Goal: Information Seeking & Learning: Learn about a topic

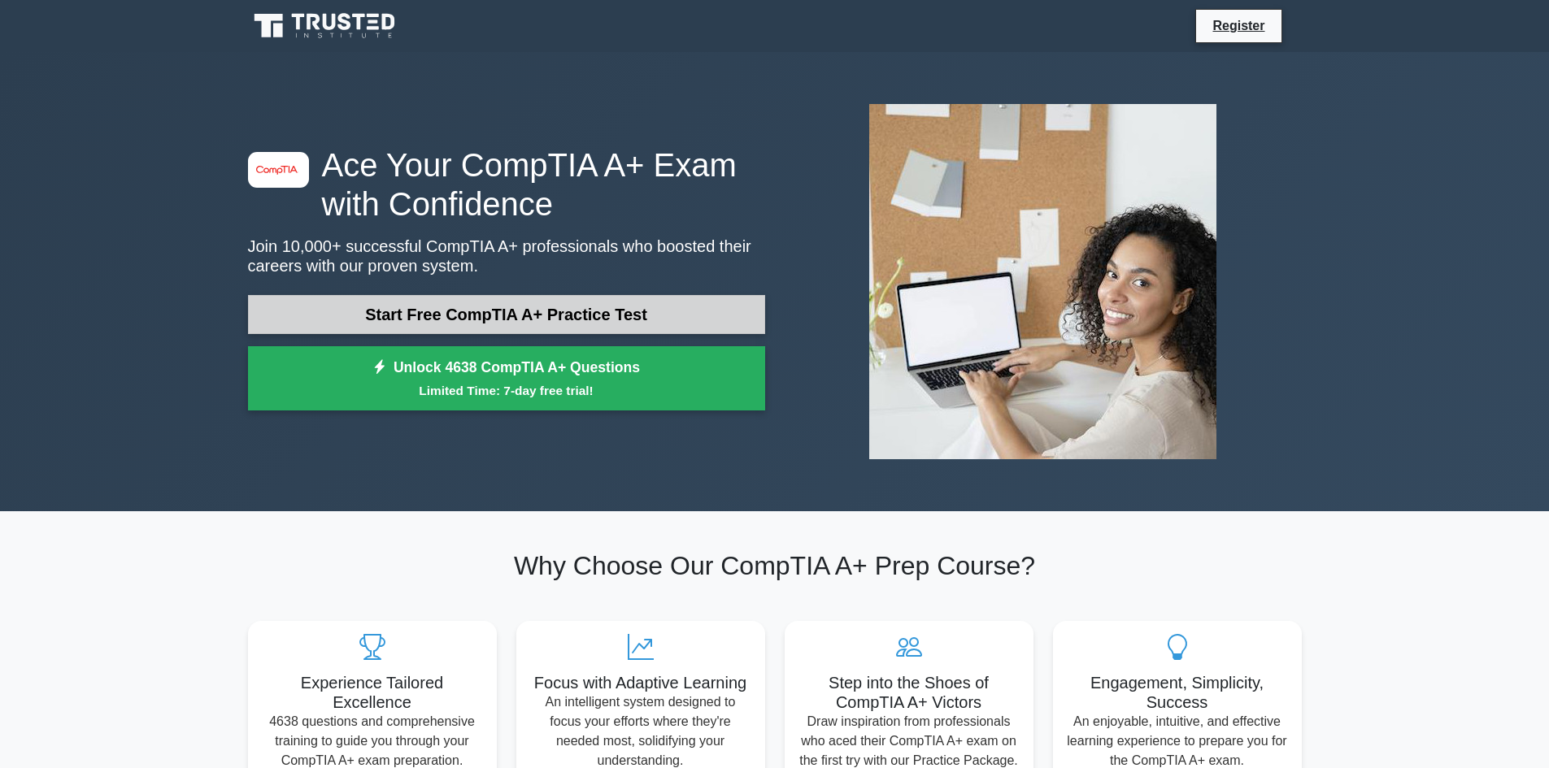
click at [362, 315] on link "Start Free CompTIA A+ Practice Test" at bounding box center [506, 314] width 517 height 39
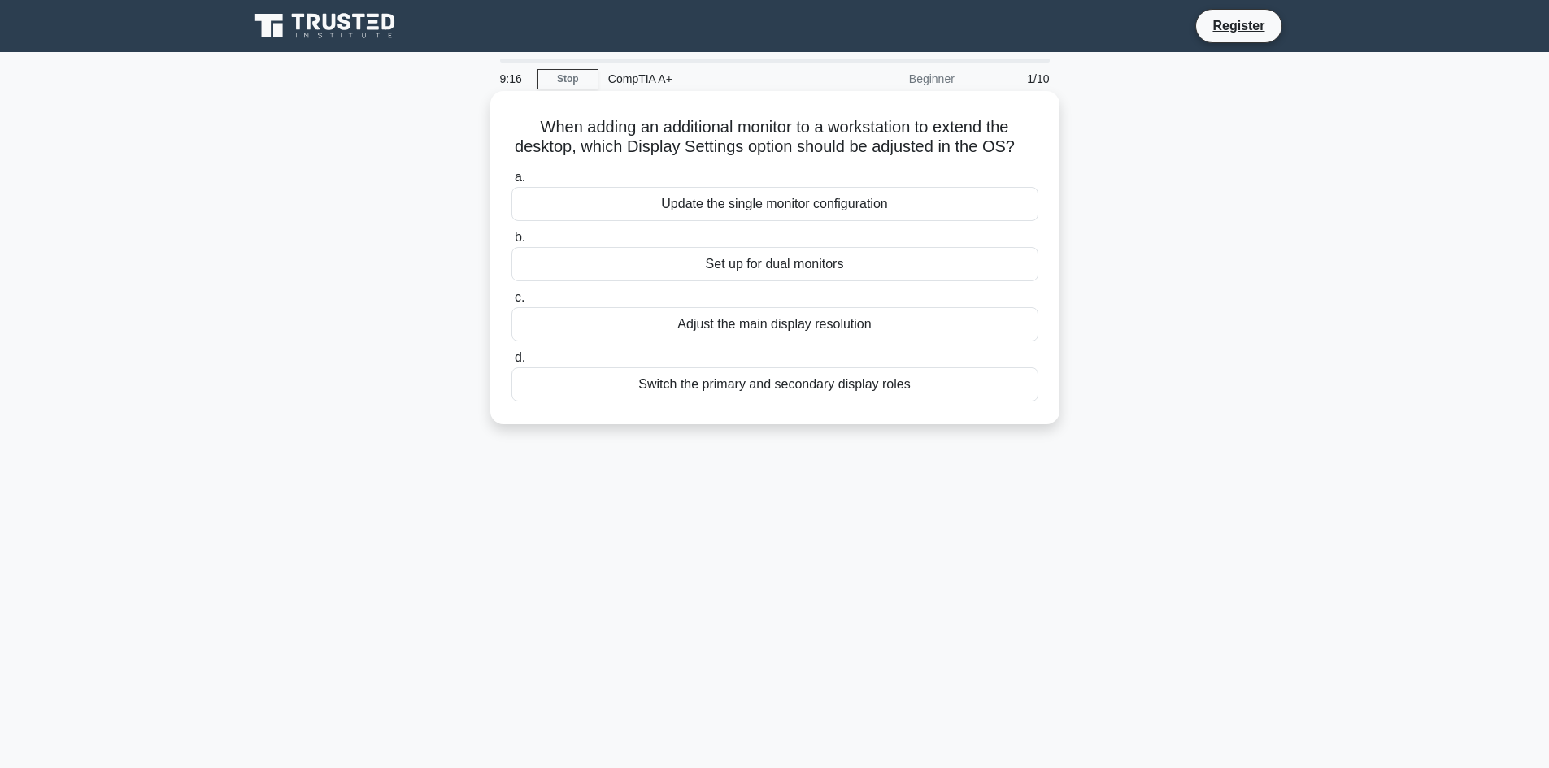
click at [751, 279] on div "Set up for dual monitors" at bounding box center [774, 264] width 527 height 34
click at [511, 243] on input "b. Set up for dual monitors" at bounding box center [511, 238] width 0 height 11
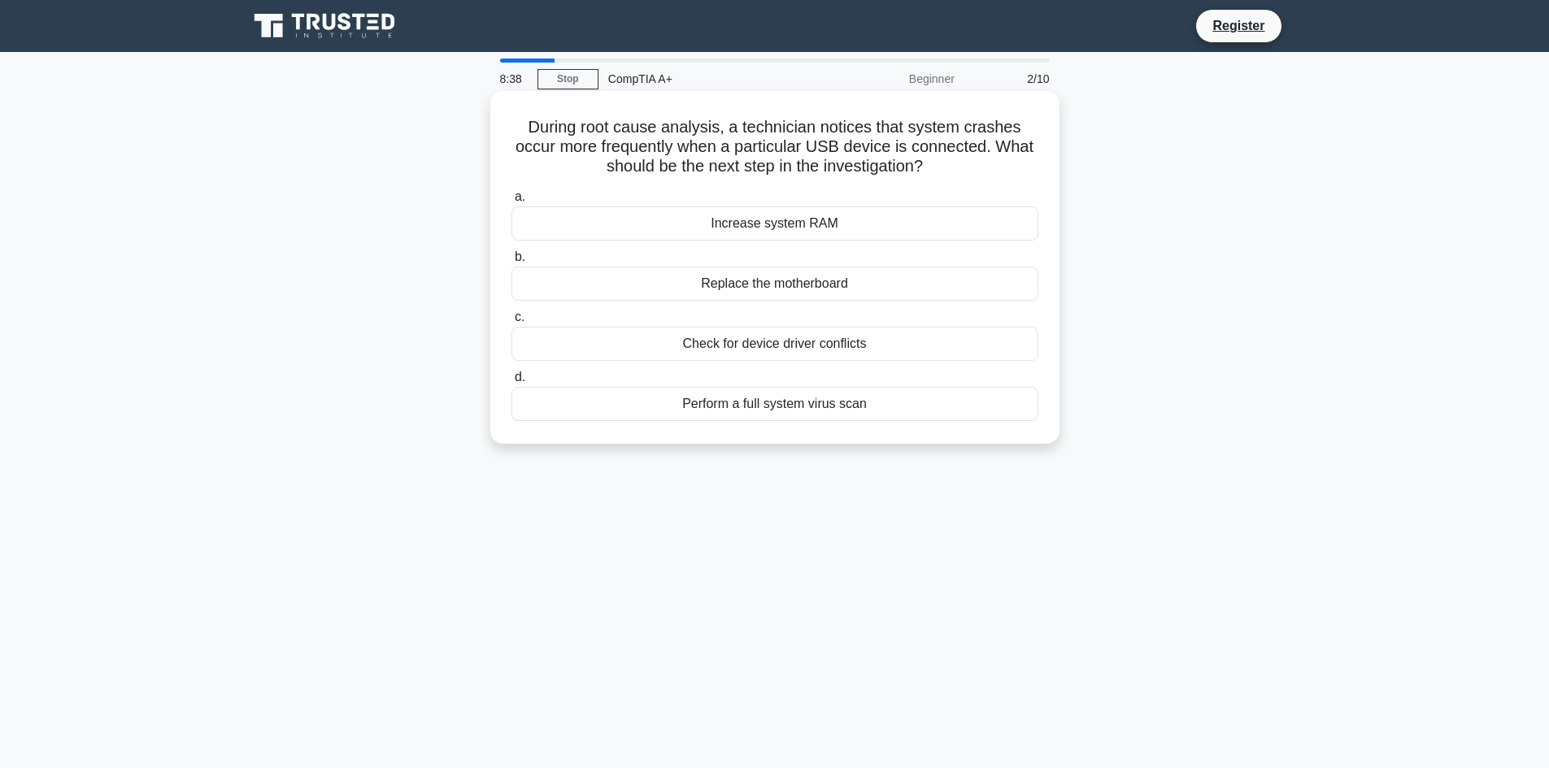
click at [719, 342] on div "Check for device driver conflicts" at bounding box center [774, 344] width 527 height 34
click at [511, 323] on input "c. Check for device driver conflicts" at bounding box center [511, 317] width 0 height 11
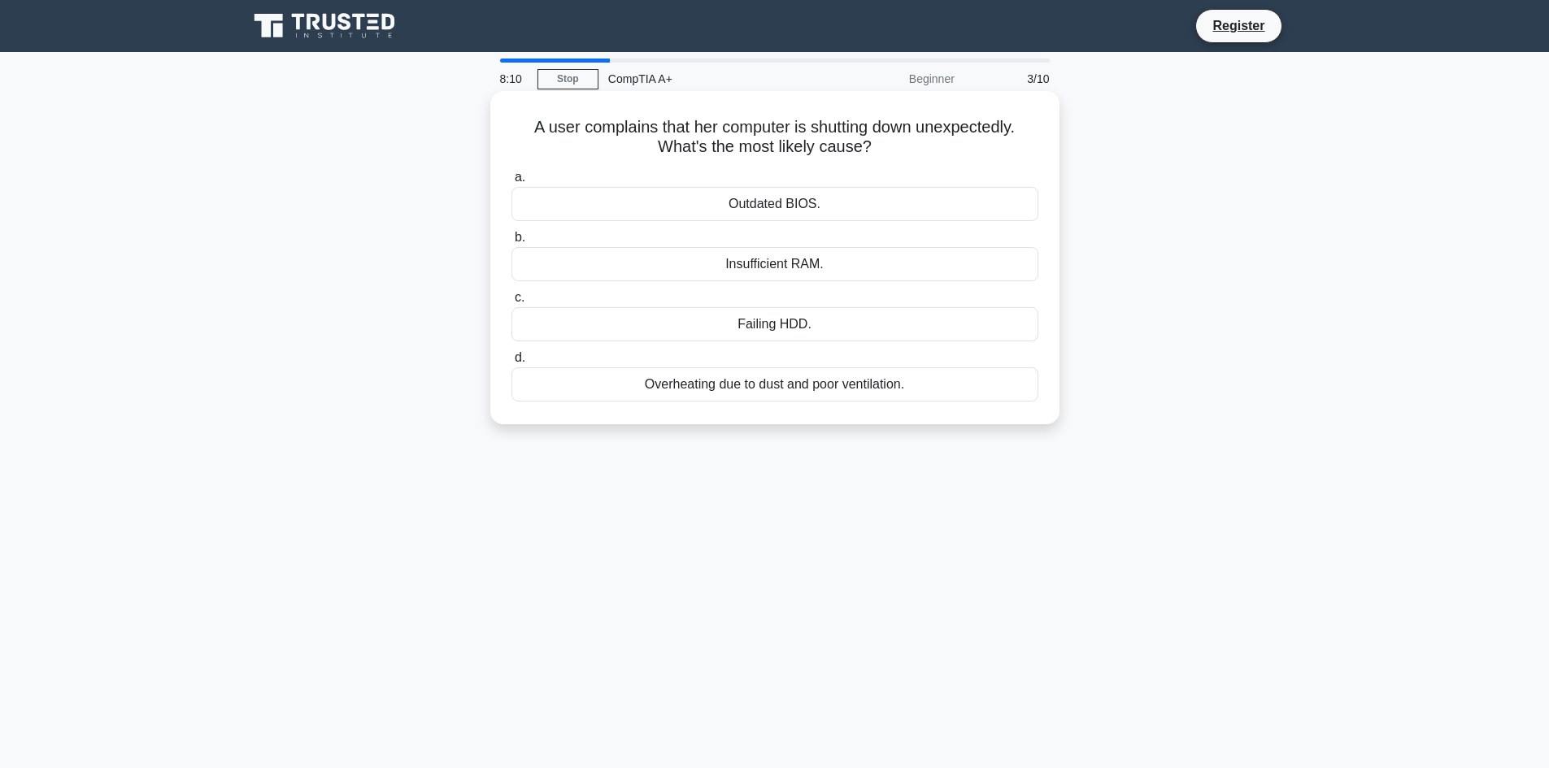
click at [857, 387] on div "Overheating due to dust and poor ventilation." at bounding box center [774, 385] width 527 height 34
click at [511, 363] on input "d. Overheating due to dust and poor ventilation." at bounding box center [511, 358] width 0 height 11
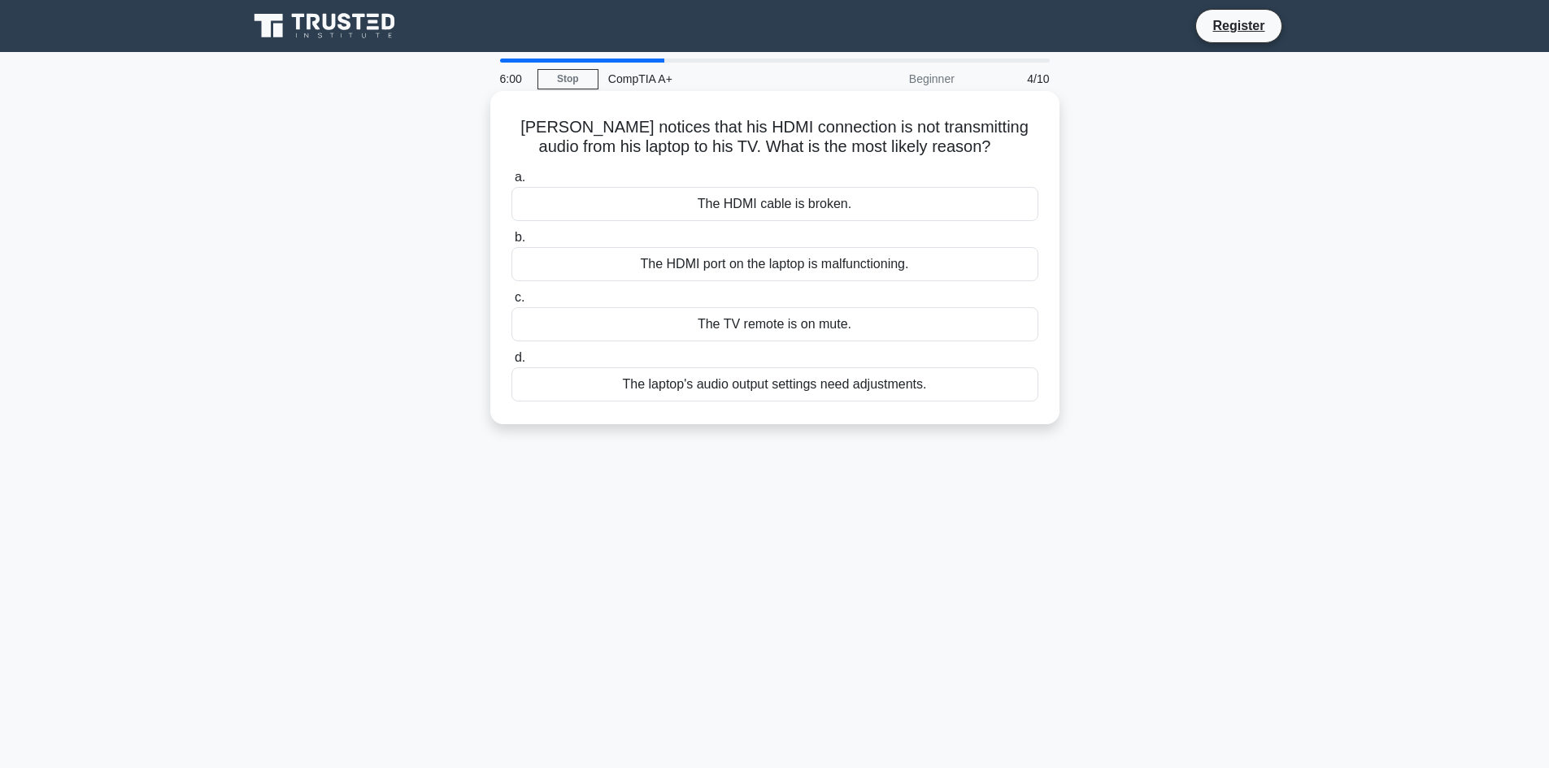
click at [839, 391] on div "The laptop's audio output settings need adjustments." at bounding box center [774, 385] width 527 height 34
click at [511, 363] on input "d. The laptop's audio output settings need adjustments." at bounding box center [511, 358] width 0 height 11
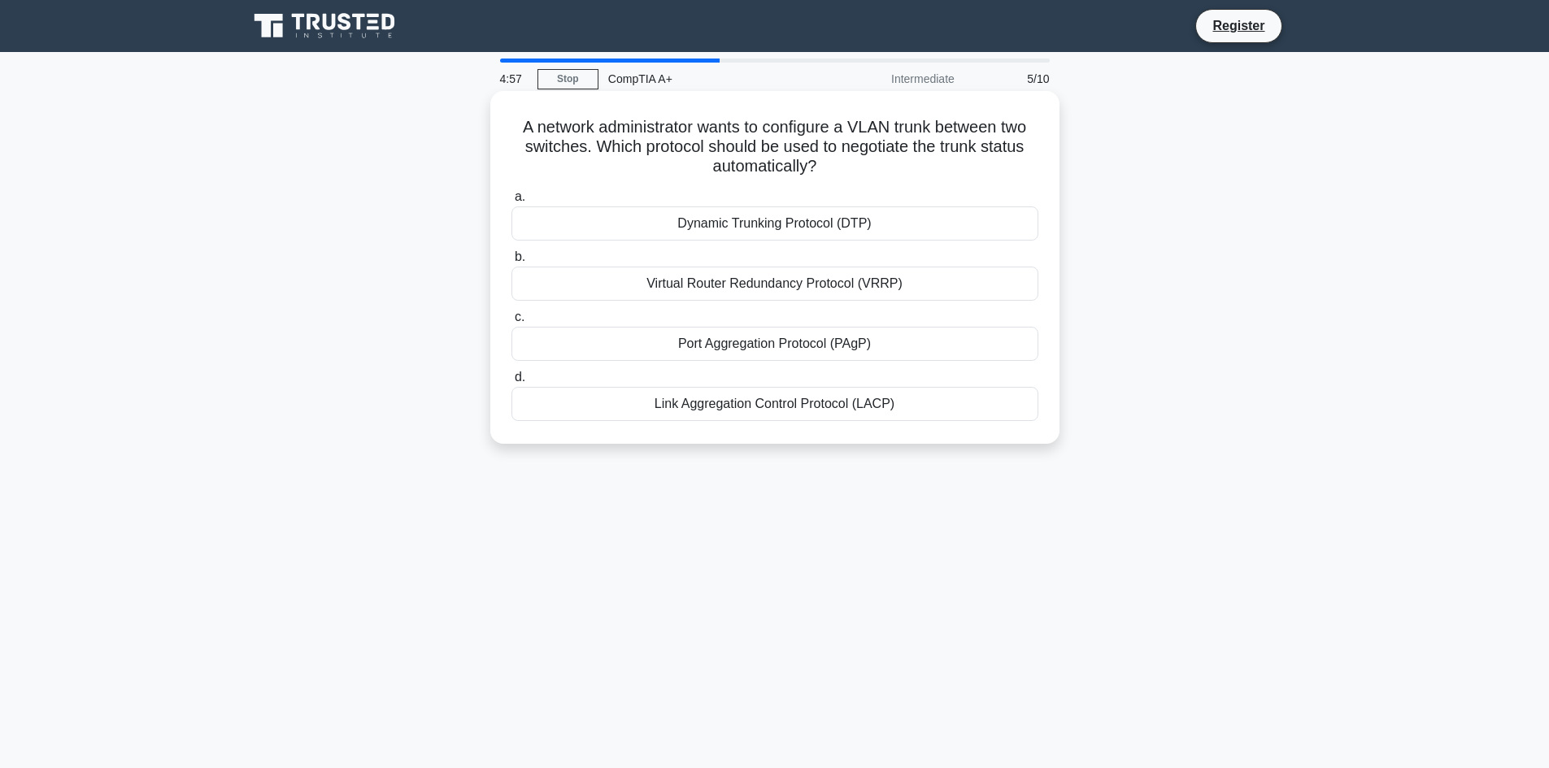
click at [726, 404] on div "Link Aggregation Control Protocol (LACP)" at bounding box center [774, 404] width 527 height 34
click at [511, 383] on input "d. Link Aggregation Control Protocol (LACP)" at bounding box center [511, 377] width 0 height 11
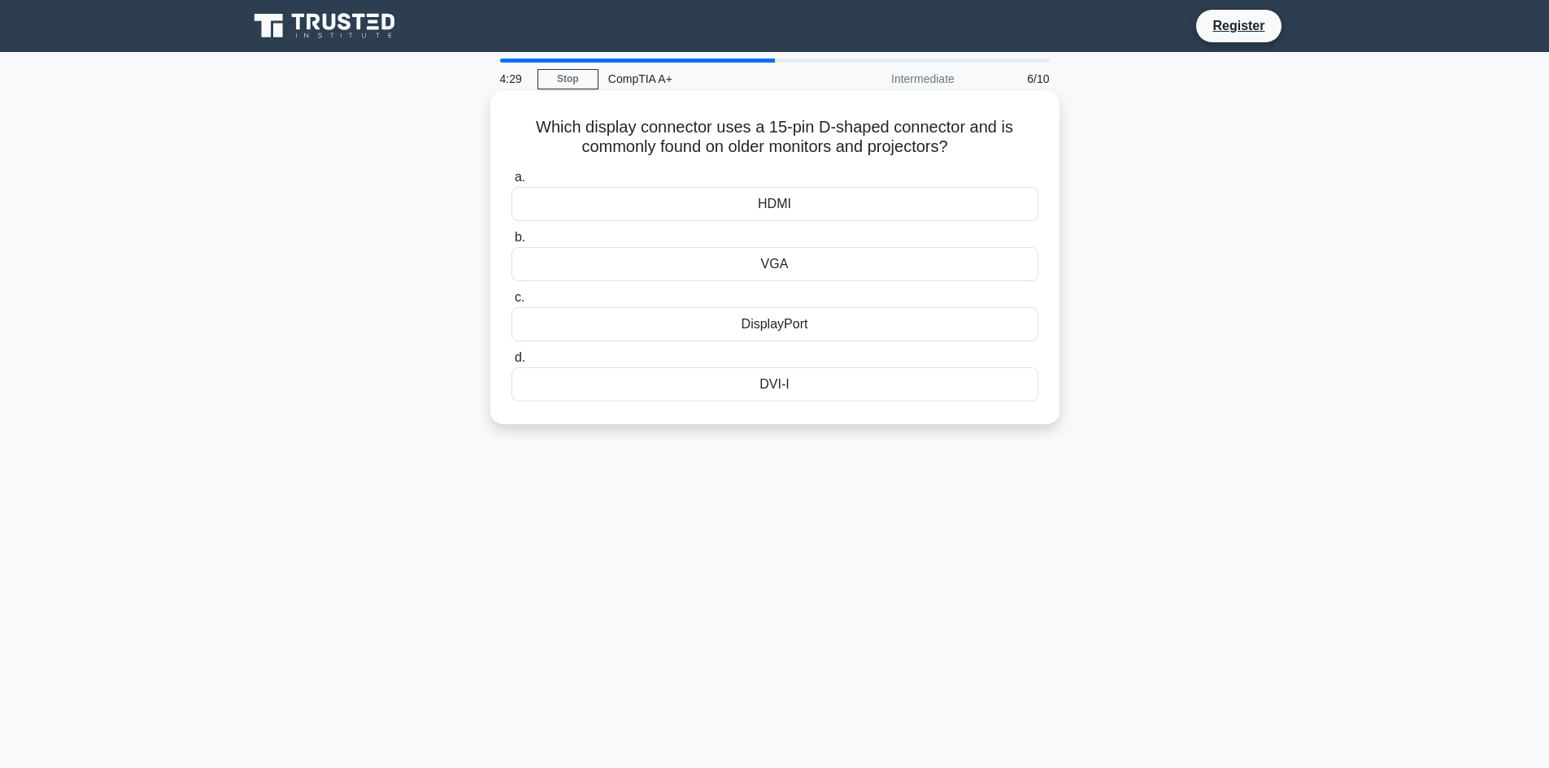
click at [772, 268] on div "VGA" at bounding box center [774, 264] width 527 height 34
click at [511, 243] on input "b. VGA" at bounding box center [511, 238] width 0 height 11
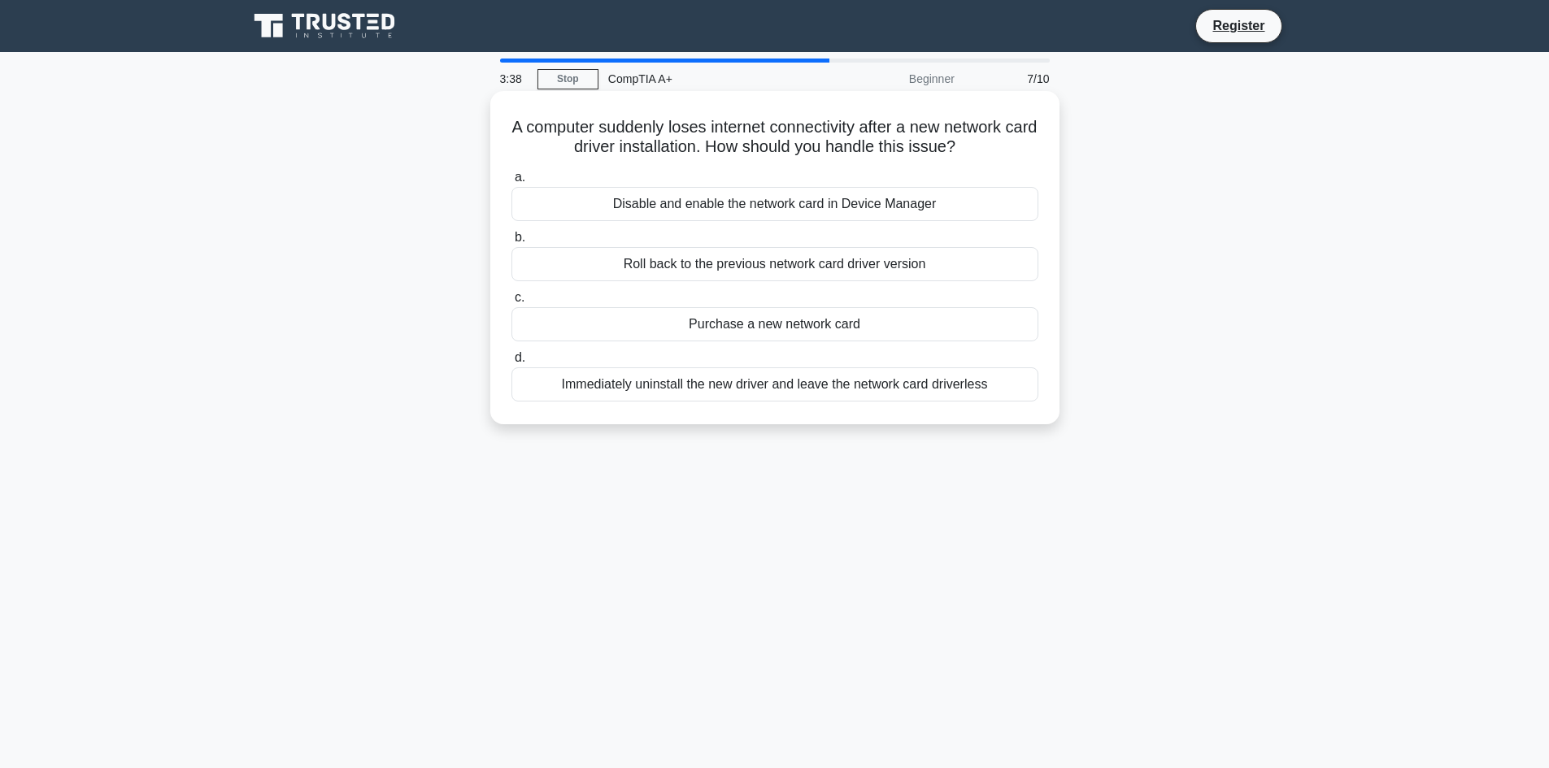
click at [881, 263] on div "Roll back to the previous network card driver version" at bounding box center [774, 264] width 527 height 34
click at [511, 243] on input "b. Roll back to the previous network card driver version" at bounding box center [511, 238] width 0 height 11
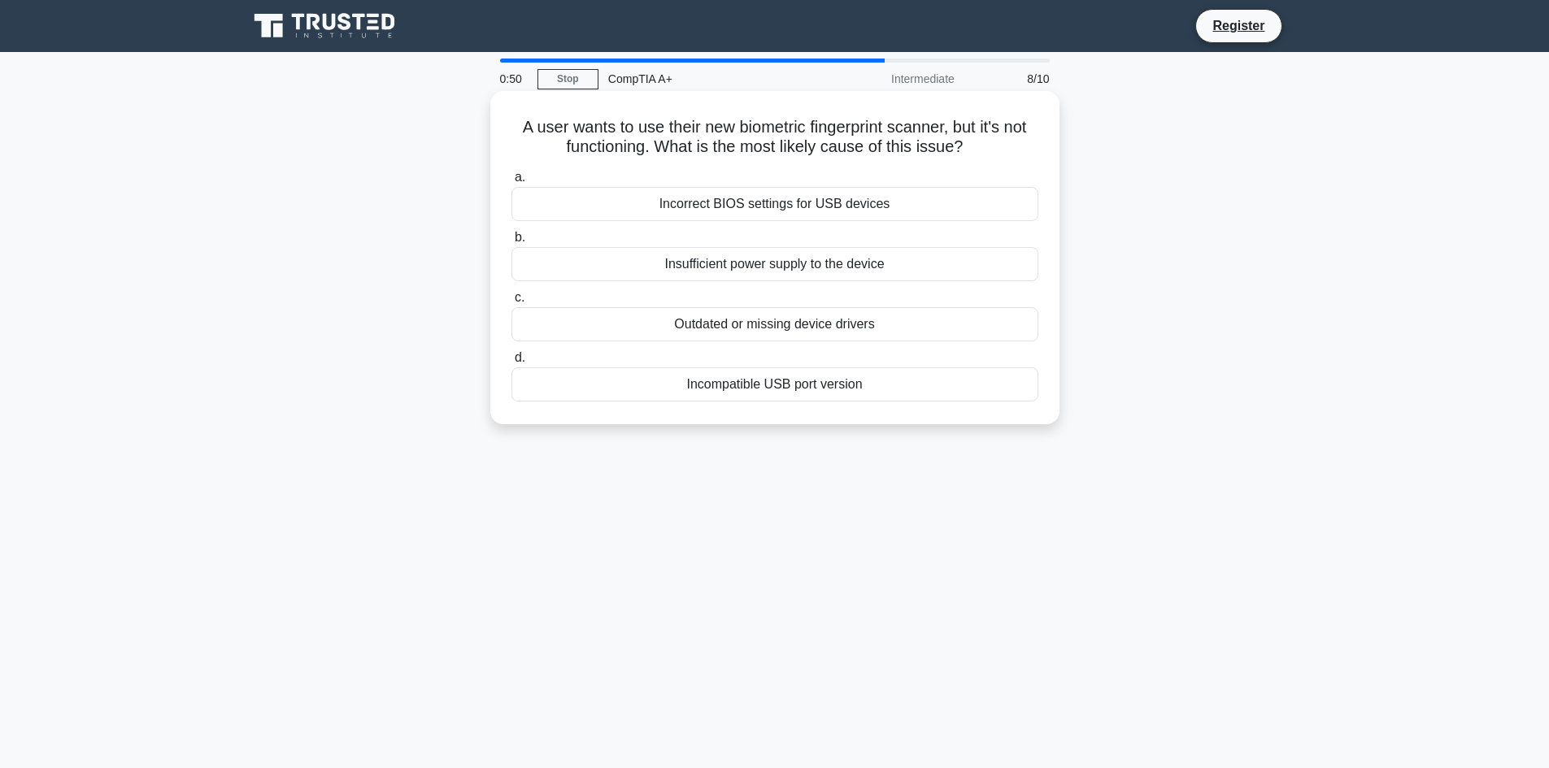
click at [789, 325] on div "Outdated or missing device drivers" at bounding box center [774, 324] width 527 height 34
click at [511, 303] on input "c. Outdated or missing device drivers" at bounding box center [511, 298] width 0 height 11
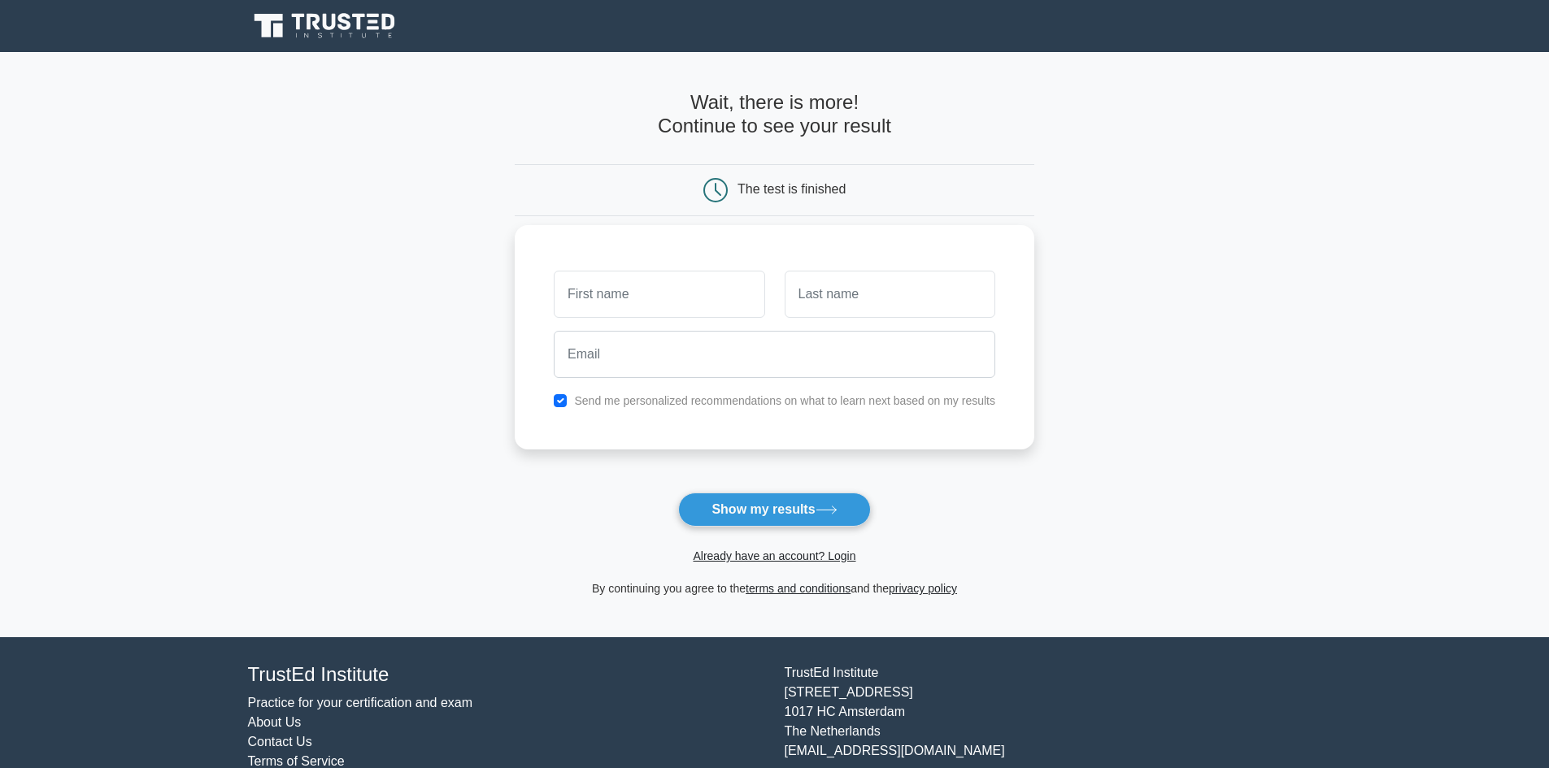
click at [594, 300] on input "text" at bounding box center [659, 294] width 211 height 47
click at [454, 481] on main "Wait, there is more! Continue to see your result The test is finished and the" at bounding box center [774, 344] width 1549 height 585
click at [735, 557] on link "Already have an account? Login" at bounding box center [774, 556] width 163 height 13
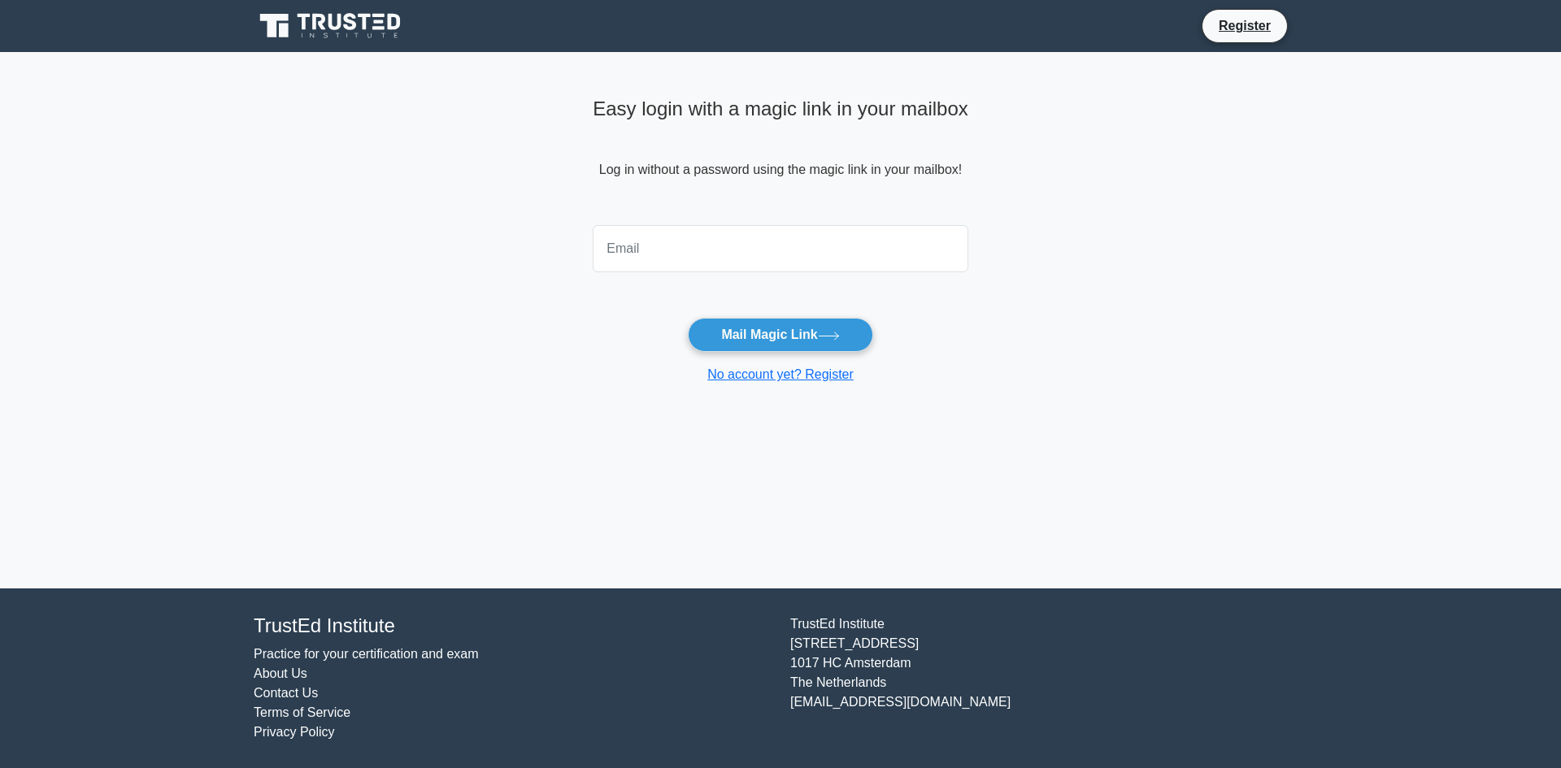
click at [768, 250] on input "email" at bounding box center [781, 248] width 376 height 47
type input "mhamad.kawa1409@gmail.com"
click at [741, 343] on button "Mail Magic Link" at bounding box center [780, 335] width 185 height 34
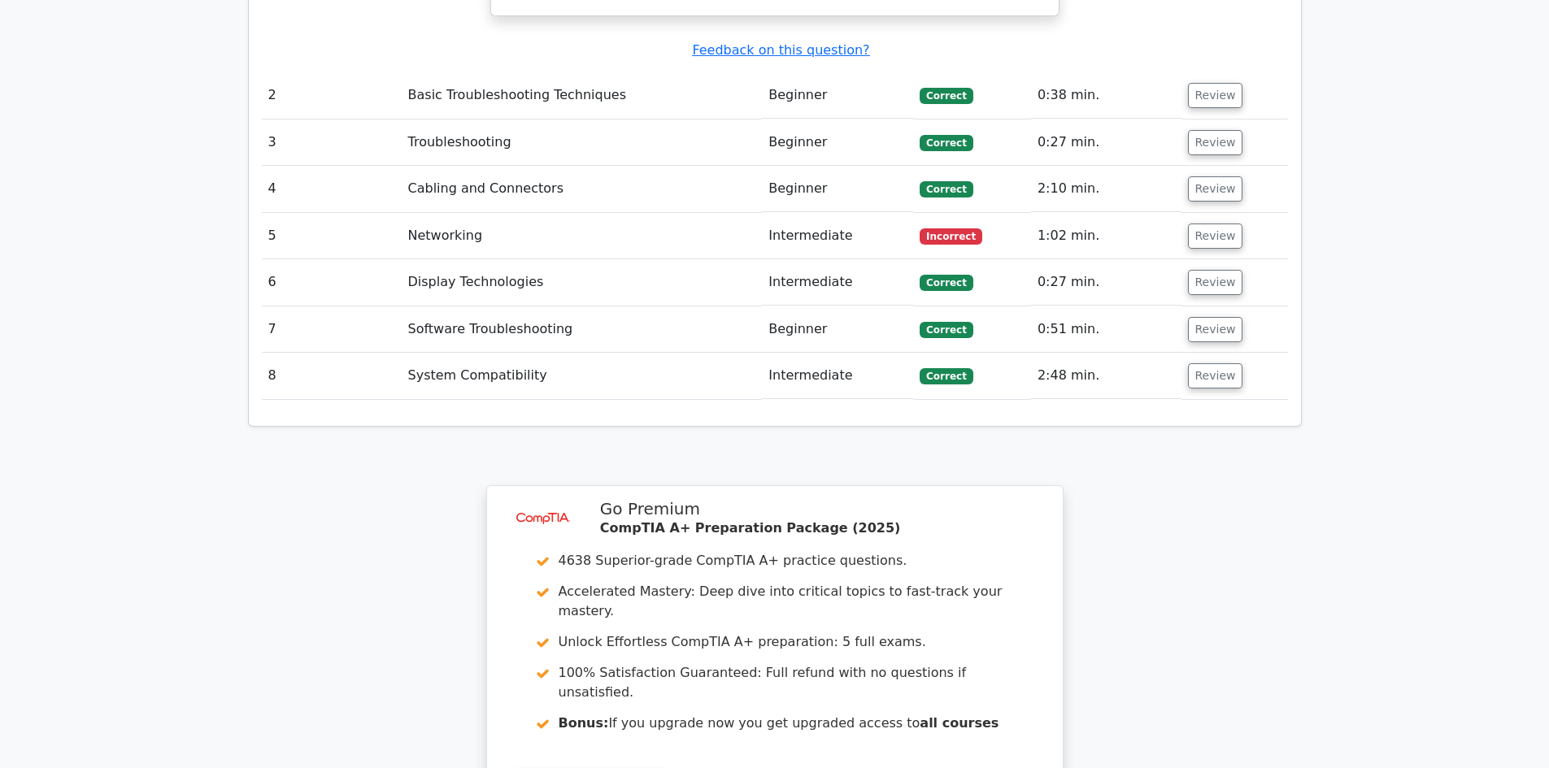
scroll to position [1765, 0]
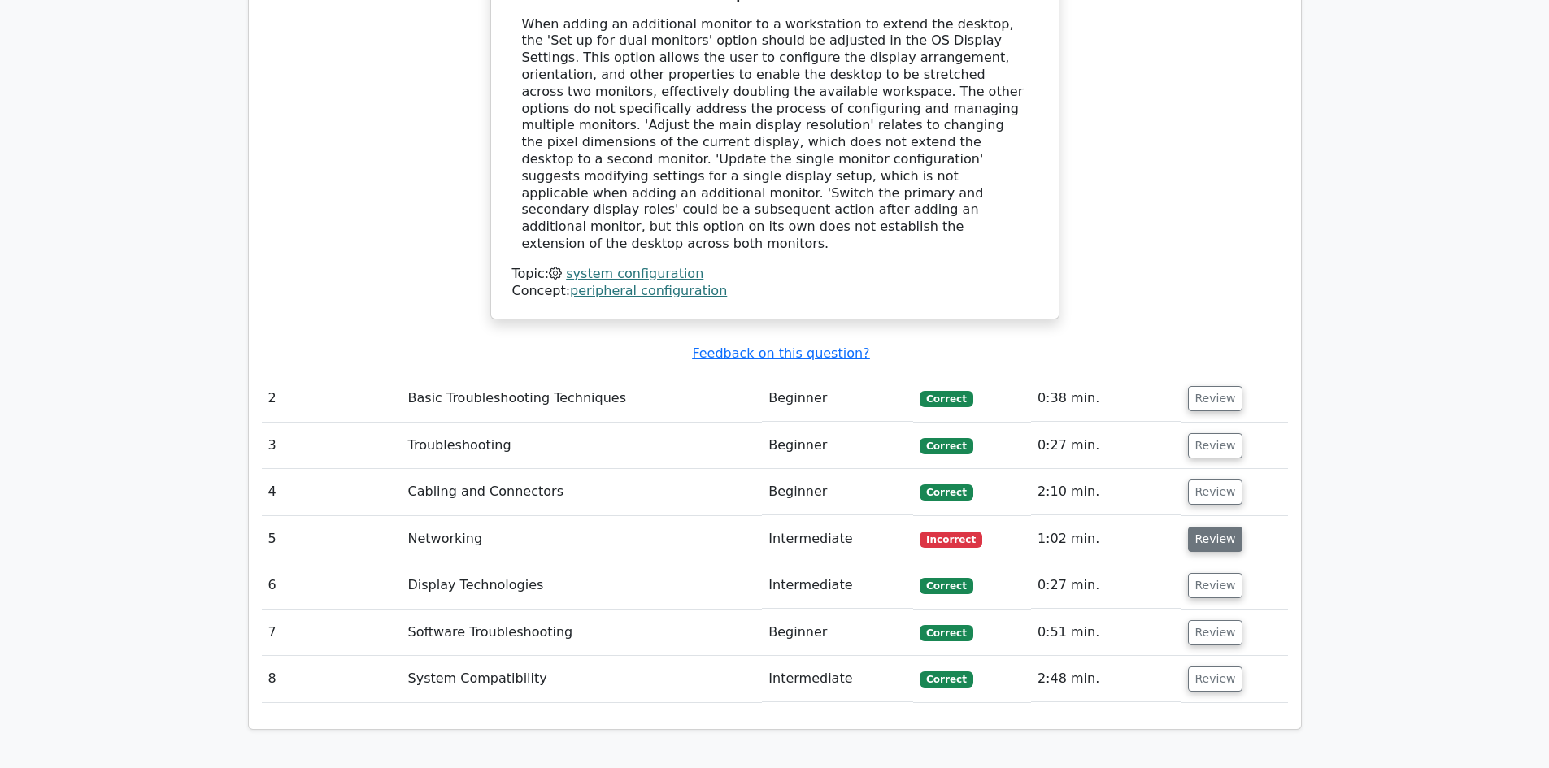
click at [1195, 527] on button "Review" at bounding box center [1215, 539] width 55 height 25
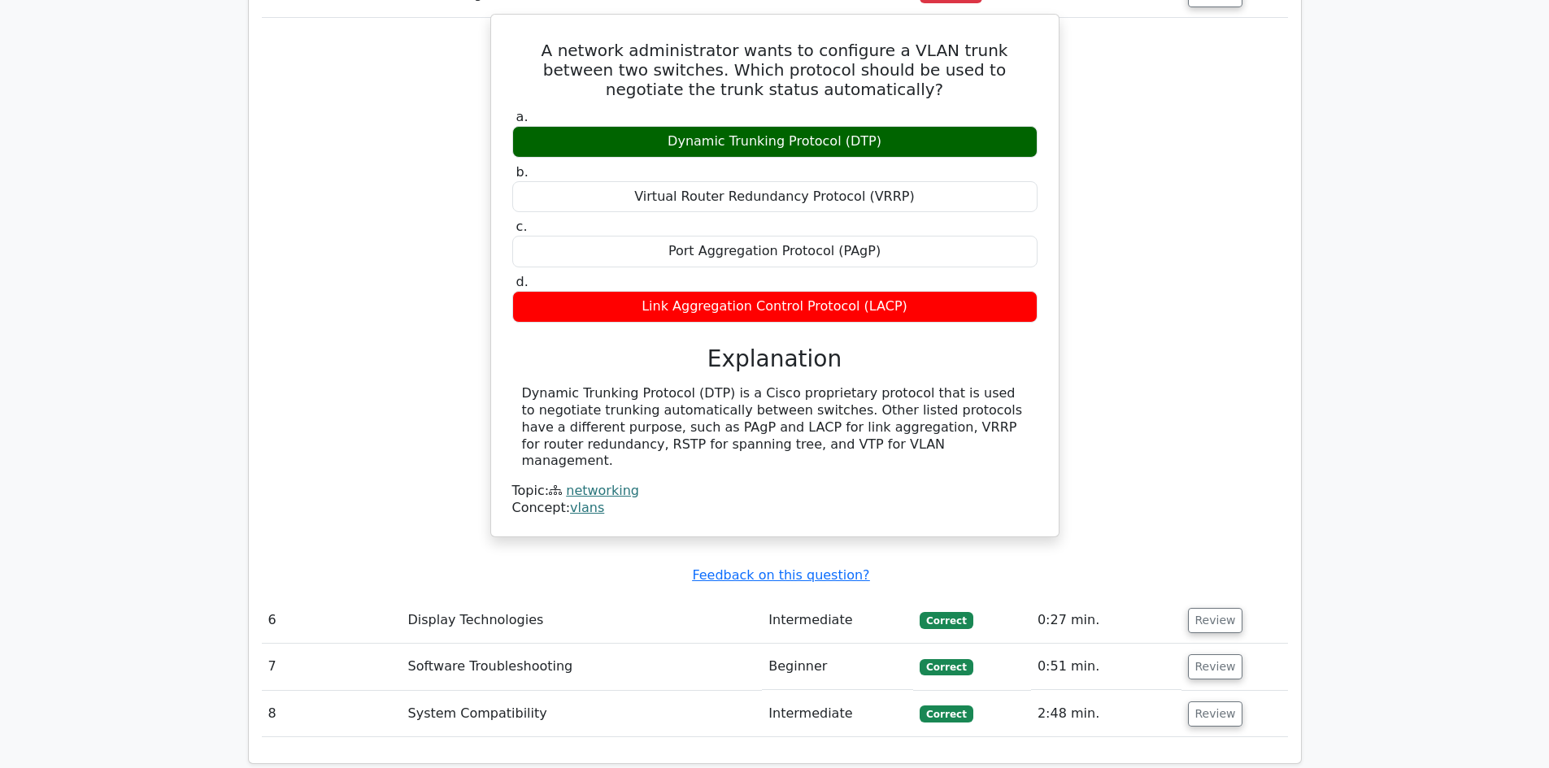
scroll to position [2334, 0]
